Goal: Task Accomplishment & Management: Use online tool/utility

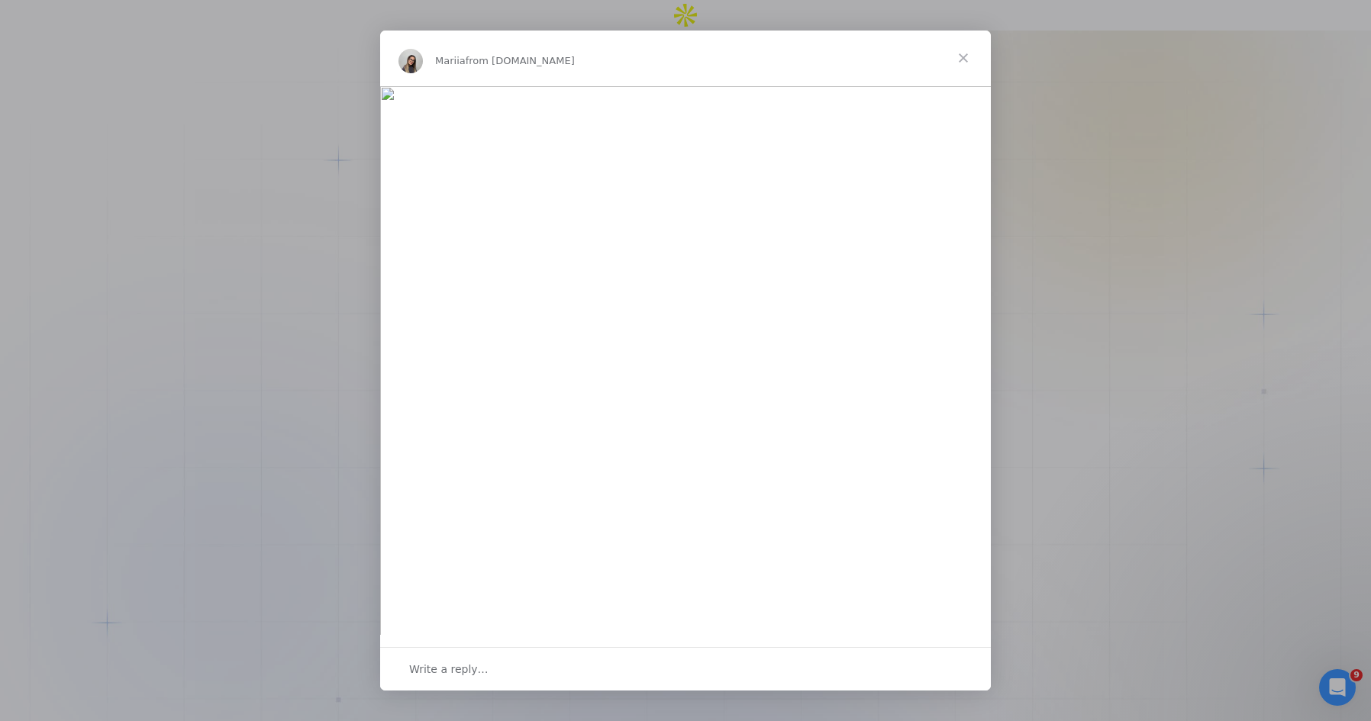
click at [965, 57] on span "Close" at bounding box center [963, 58] width 55 height 55
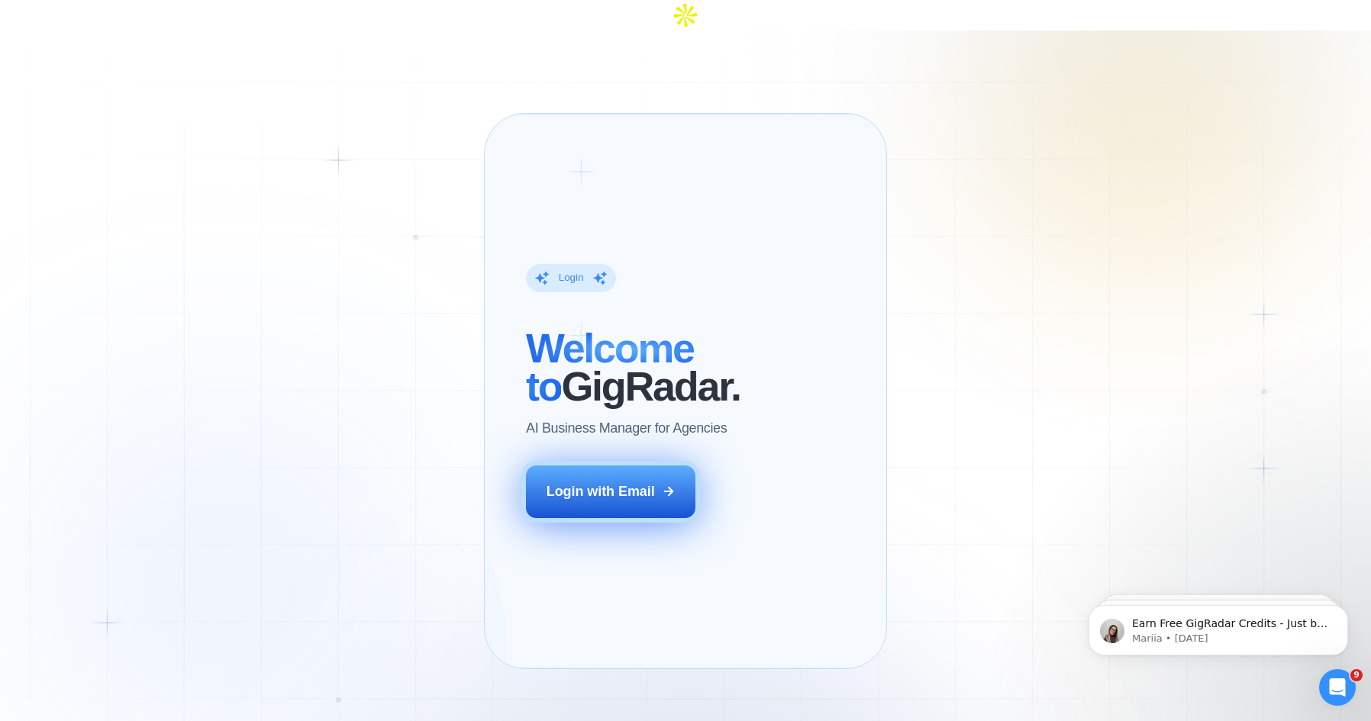
click at [611, 502] on button "Login with Email" at bounding box center [610, 492] width 169 height 53
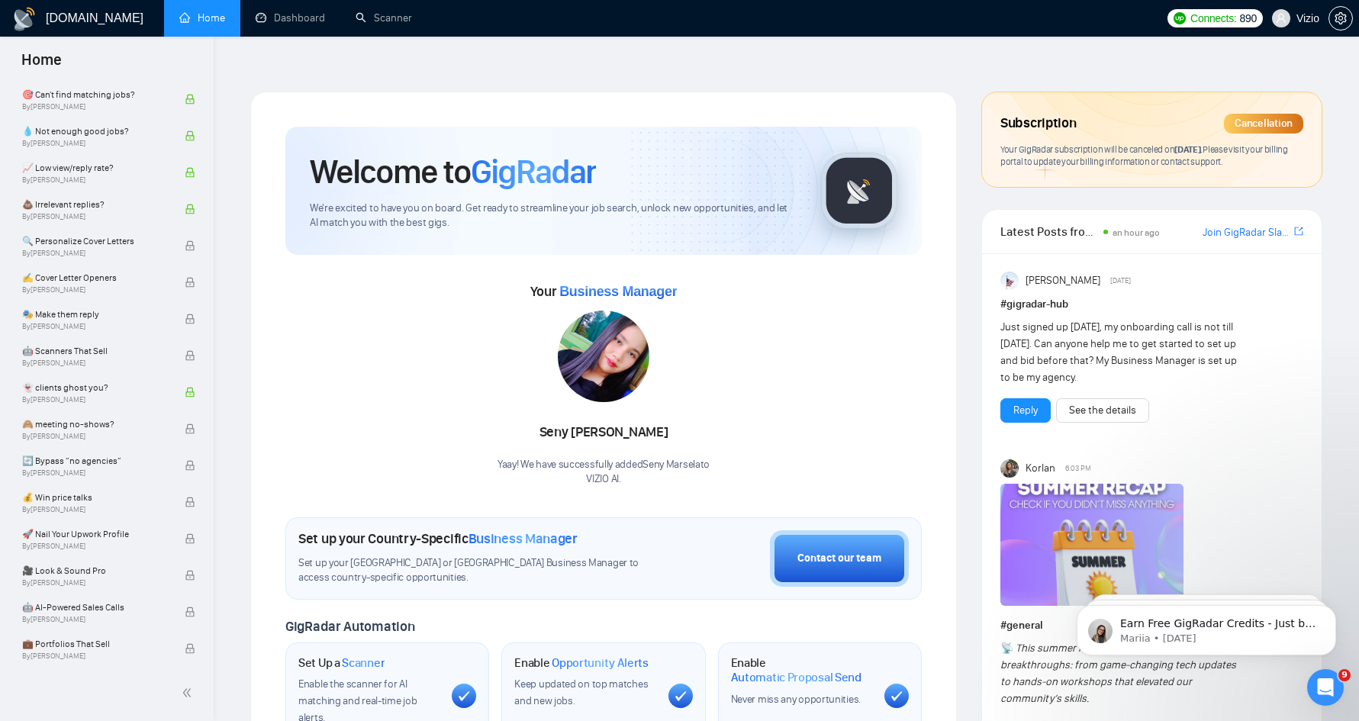
scroll to position [624, 0]
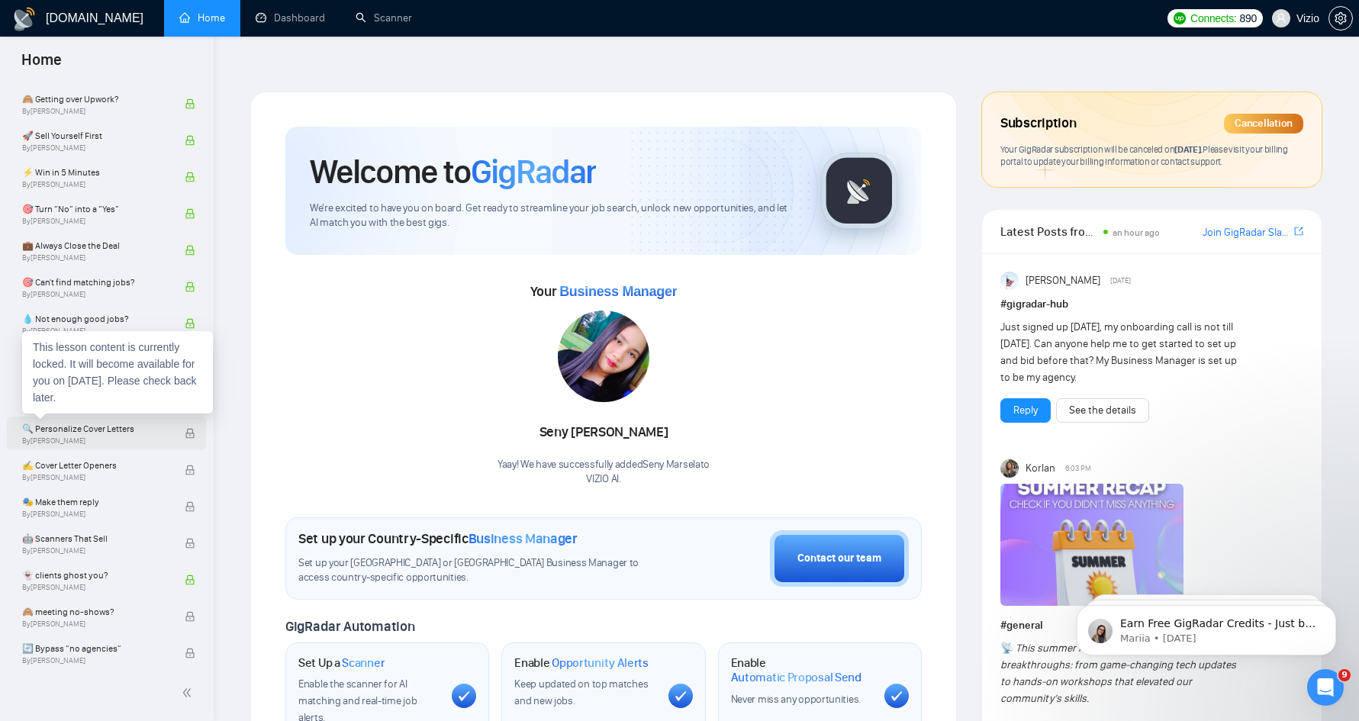
click at [89, 429] on span "🔍 Personalize Cover Letters" at bounding box center [95, 428] width 147 height 15
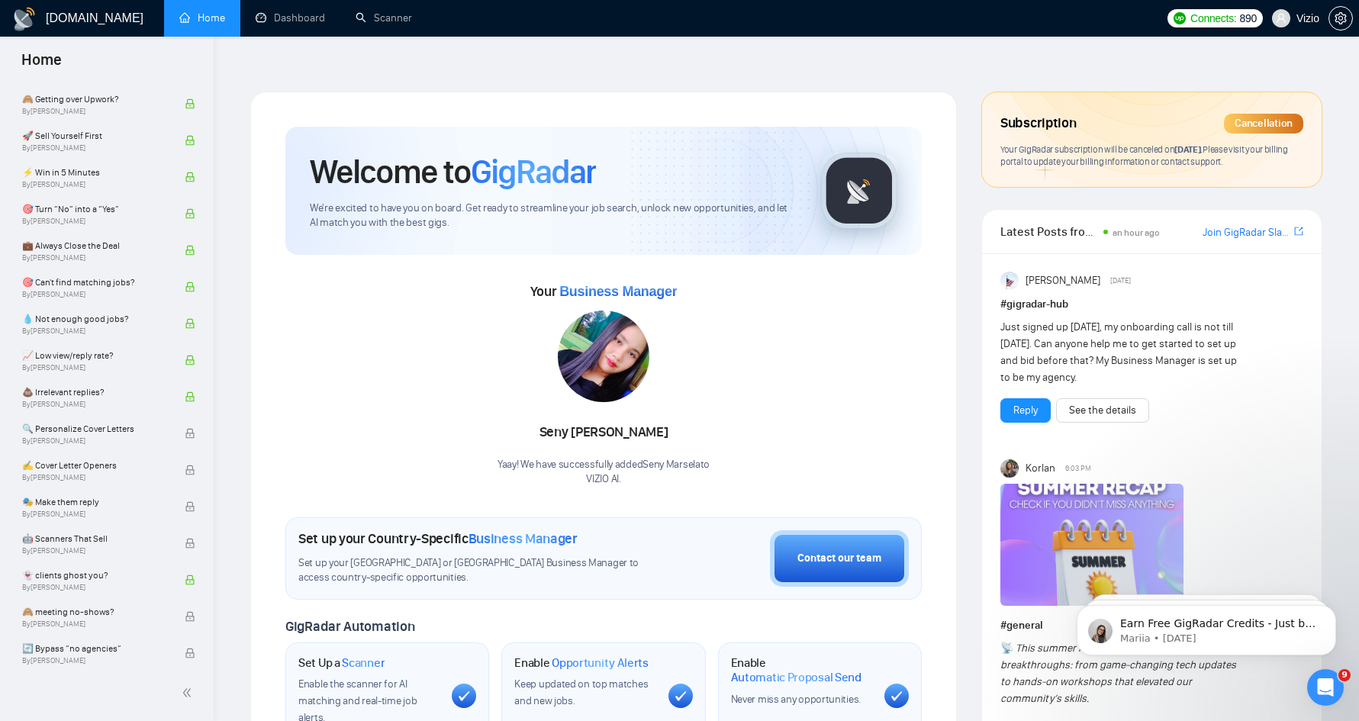
scroll to position [527, 0]
